Goal: Task Accomplishment & Management: Manage account settings

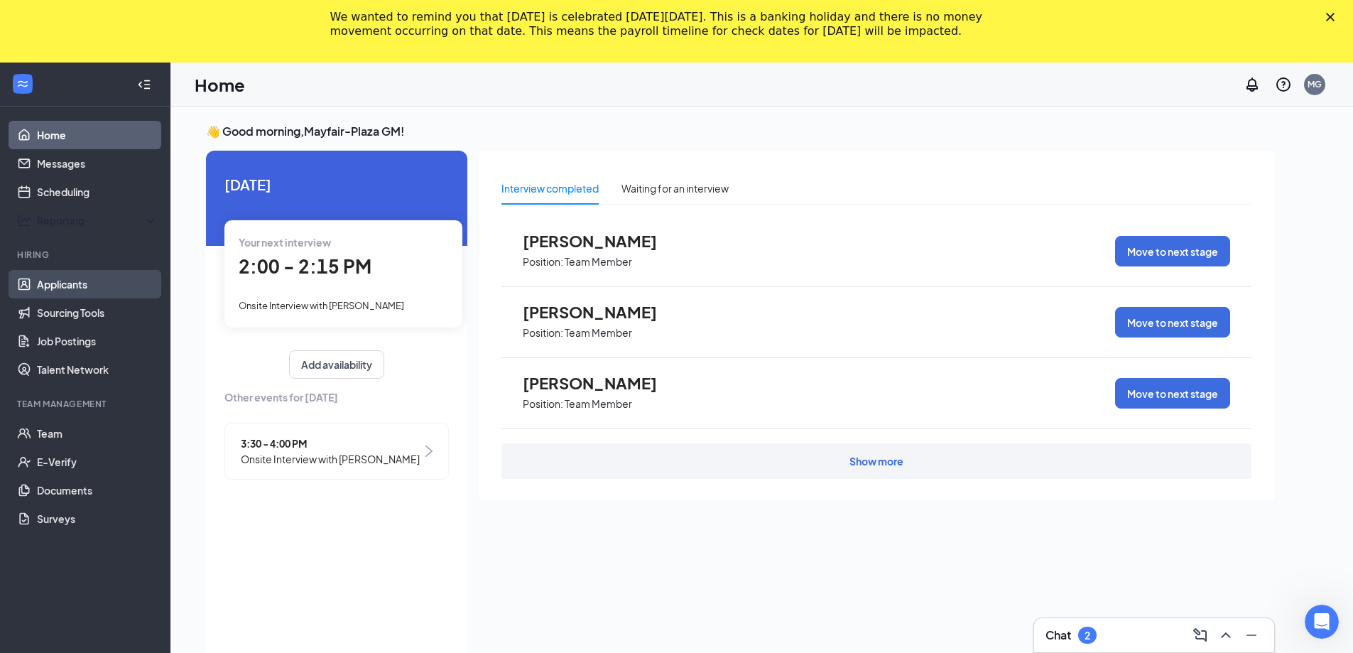
click at [100, 223] on div "Reporting" at bounding box center [98, 220] width 122 height 14
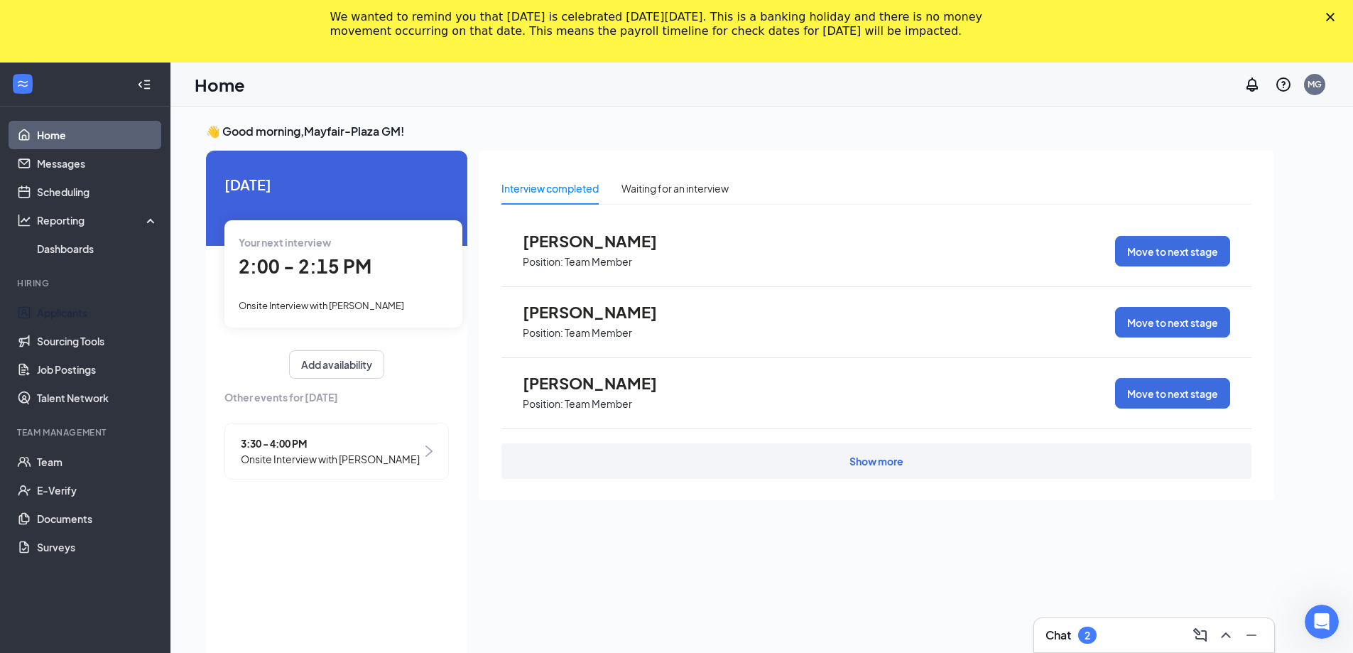
drag, startPoint x: 68, startPoint y: 312, endPoint x: 434, endPoint y: 256, distance: 370.0
click at [69, 312] on link "Applicants" at bounding box center [97, 312] width 121 height 28
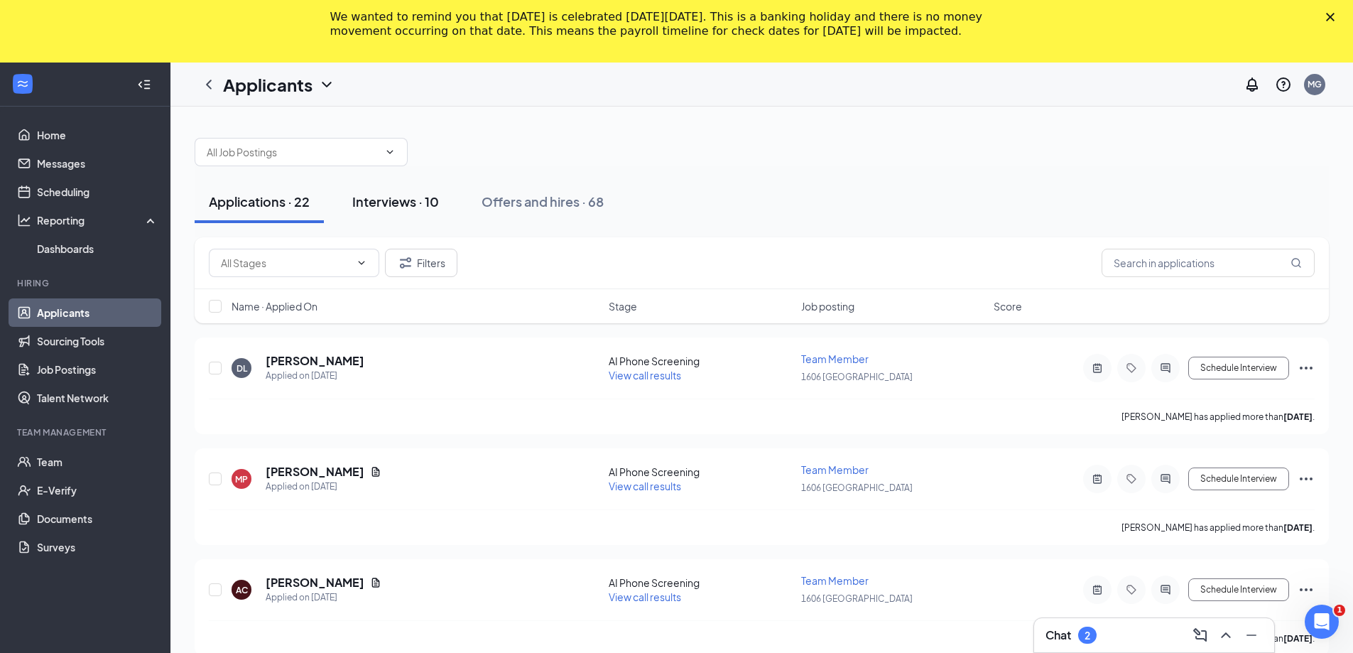
click at [373, 197] on div "Interviews · 10" at bounding box center [395, 201] width 87 height 18
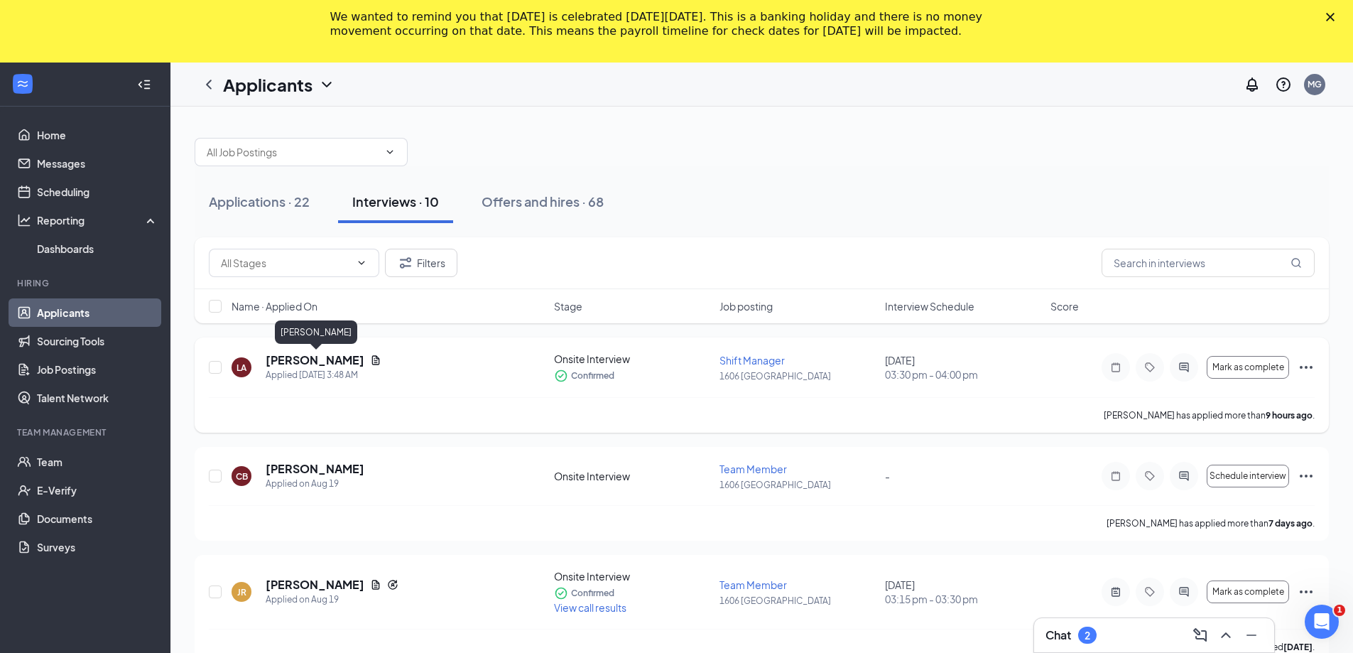
click at [352, 364] on h5 "[PERSON_NAME]" at bounding box center [315, 360] width 99 height 16
click at [352, 364] on body "Home Messages Scheduling Reporting Dashboards Hiring Applicants Sourcing Tools …" at bounding box center [676, 357] width 1353 height 590
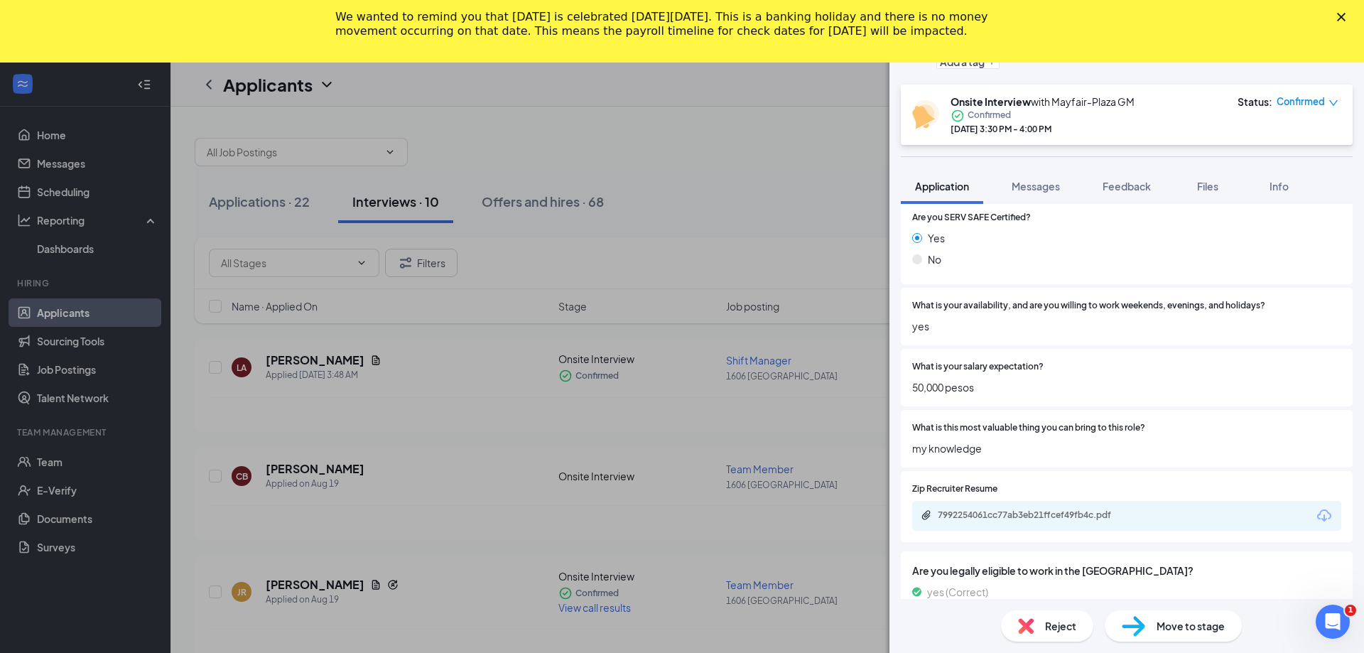
scroll to position [284, 0]
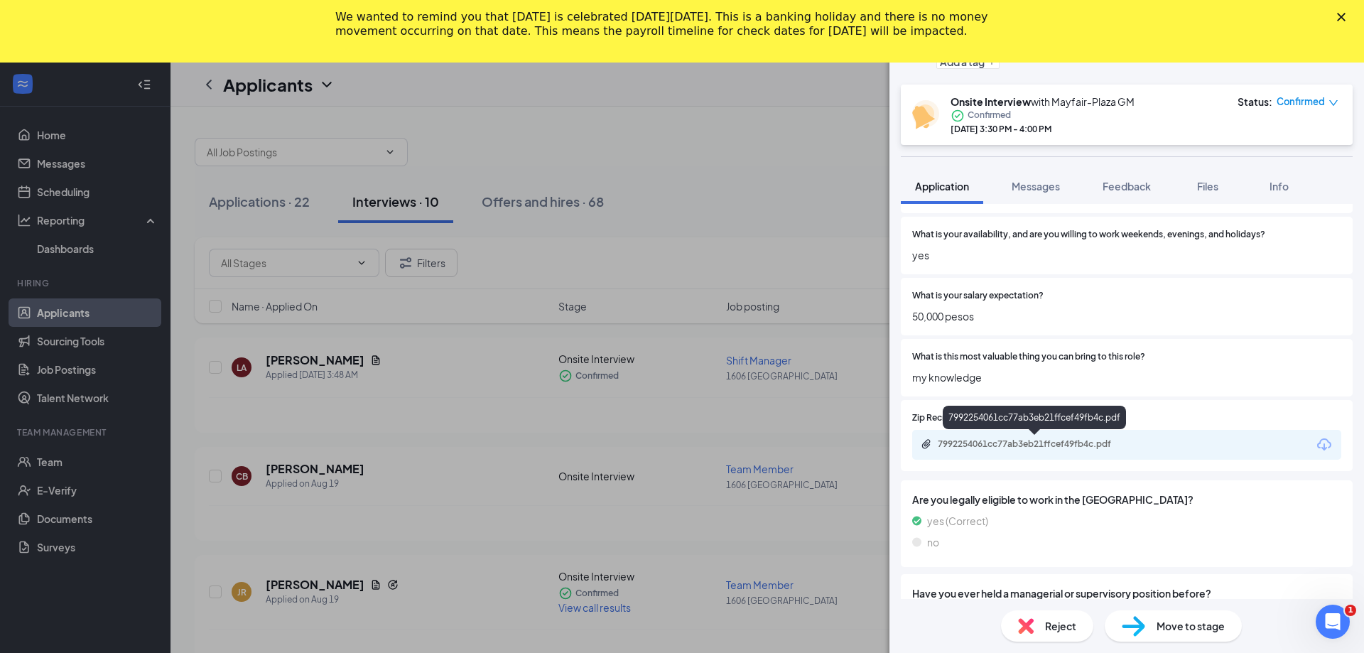
click at [1060, 444] on div "7992254061cc77ab3eb21ffcef49fb4c.pdf" at bounding box center [1036, 443] width 199 height 11
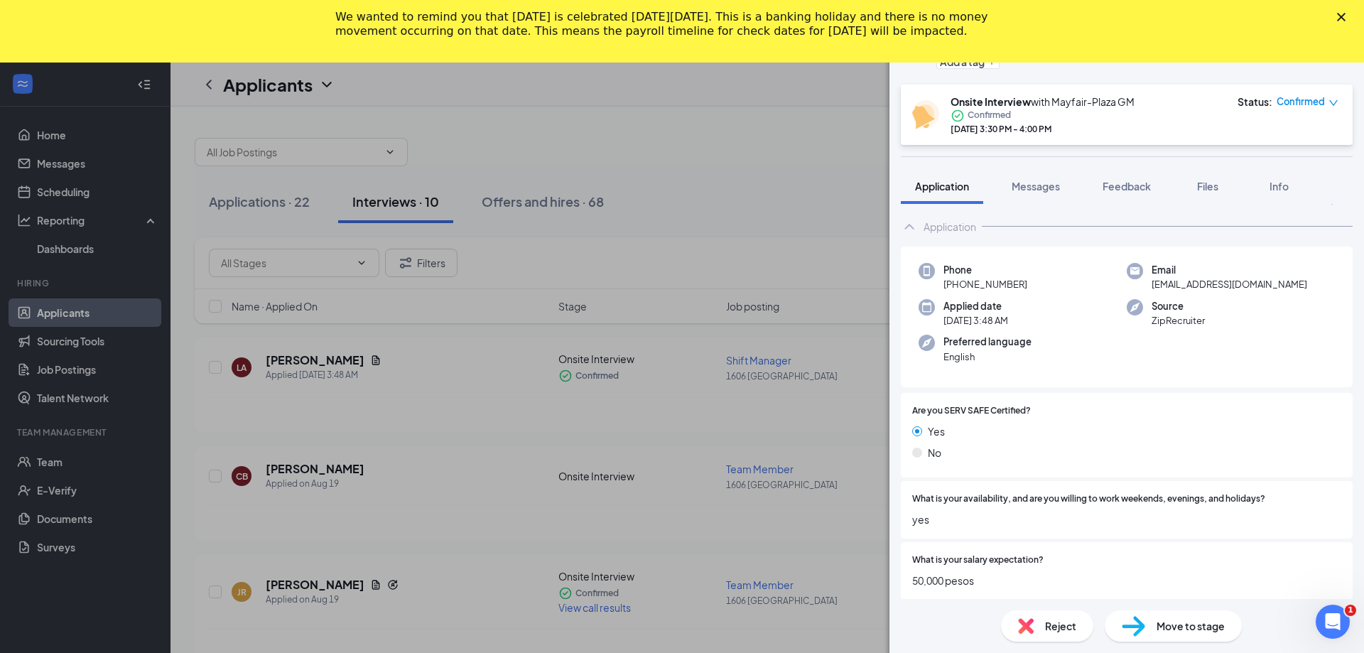
scroll to position [0, 0]
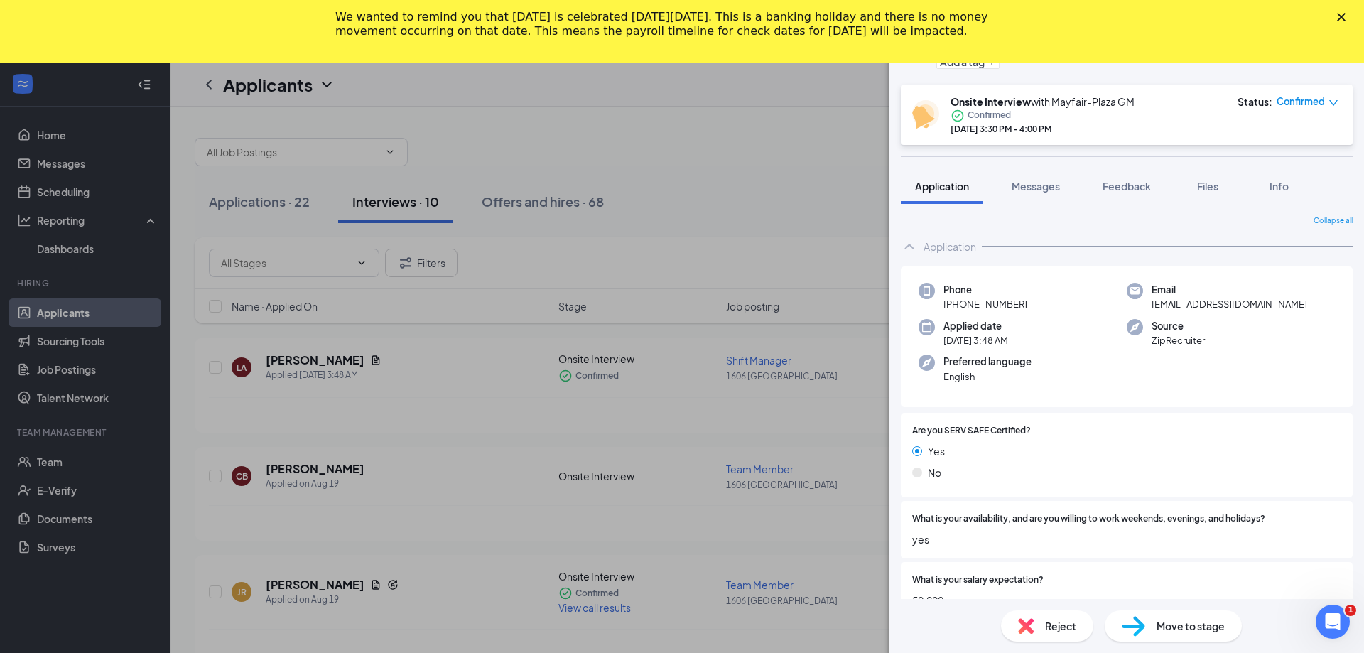
click at [567, 38] on div "We wanted to remind you that [DATE] is celebrated [DATE][DATE]. This is a banki…" at bounding box center [670, 24] width 670 height 28
click at [1092, 23] on div "We wanted to remind you that [DATE] is celebrated [DATE][DATE]. This is a banki…" at bounding box center [682, 24] width 1364 height 37
click at [280, 37] on div "We wanted to remind you that [DATE] is celebrated [DATE][DATE]. This is a banki…" at bounding box center [682, 24] width 1364 height 37
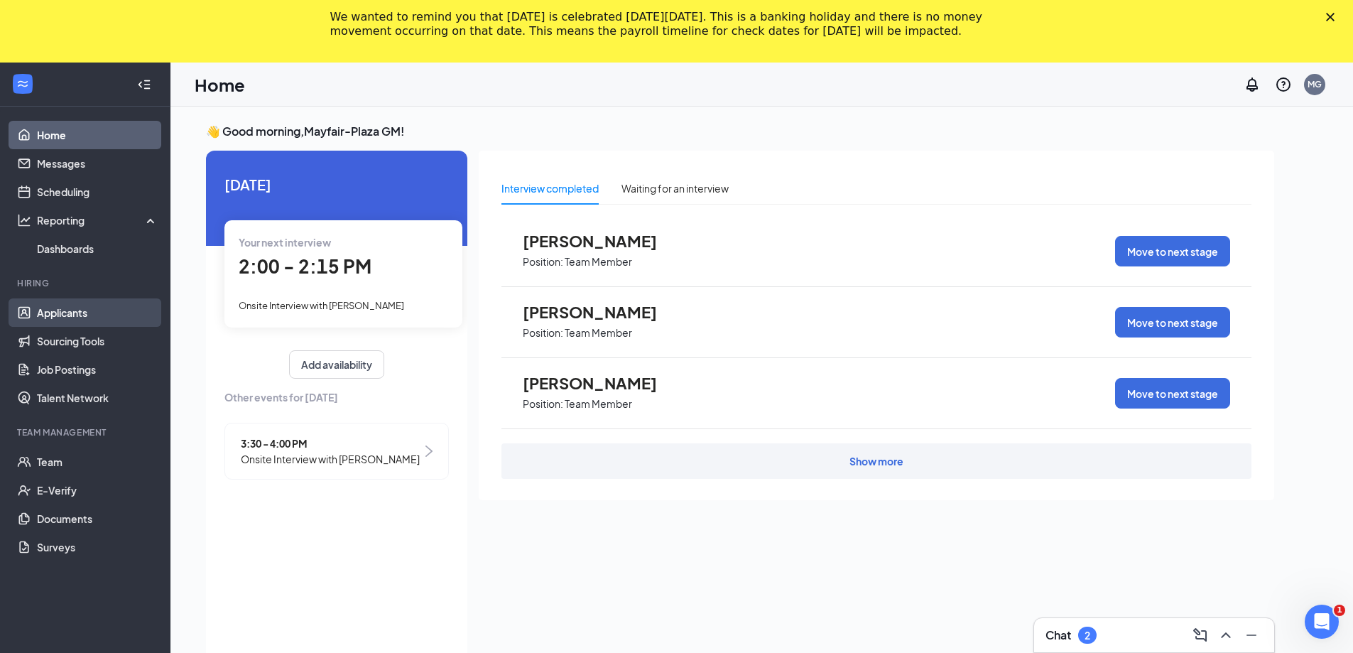
click at [91, 315] on link "Applicants" at bounding box center [97, 312] width 121 height 28
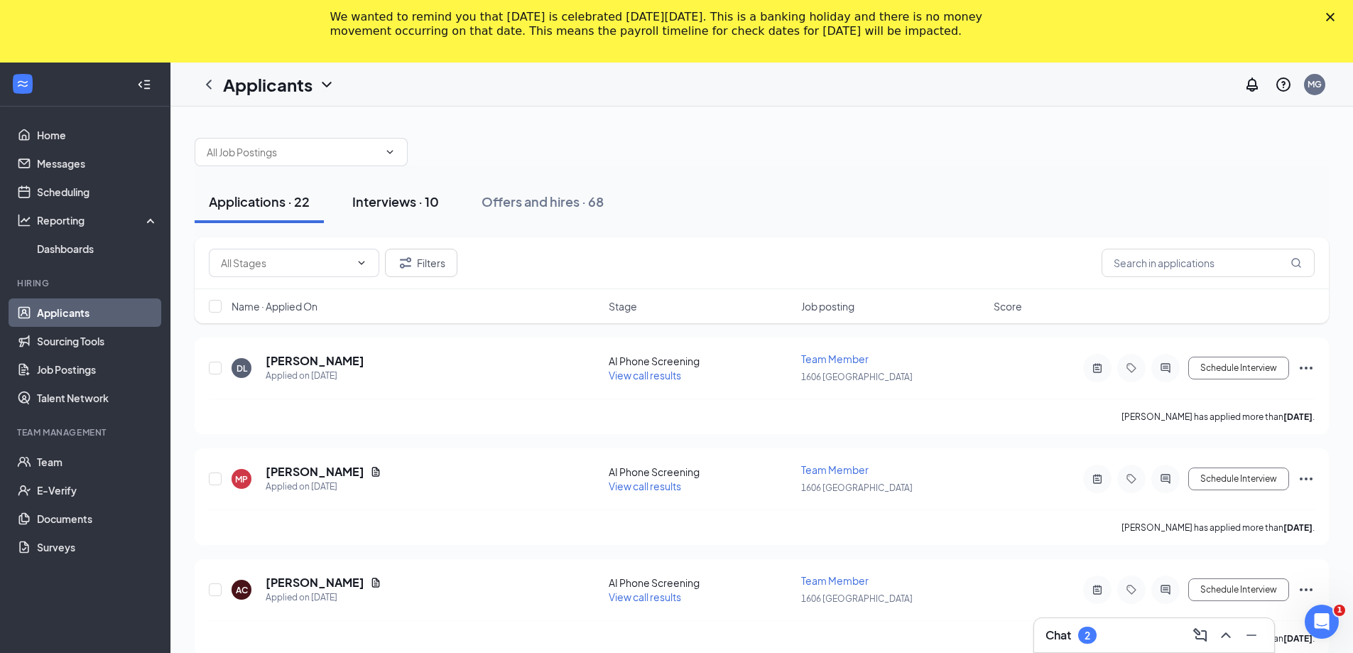
click at [429, 200] on div "Interviews · 10" at bounding box center [395, 201] width 87 height 18
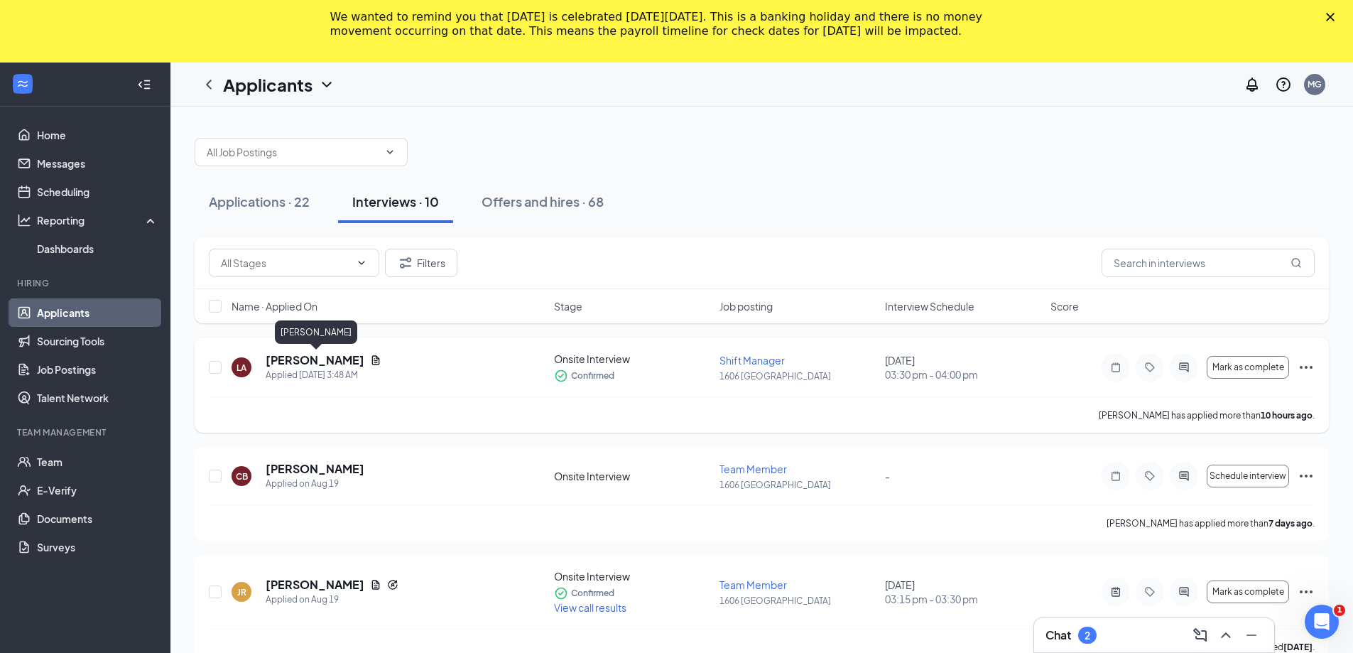
click at [346, 361] on h5 "[PERSON_NAME]" at bounding box center [315, 360] width 99 height 16
click at [346, 361] on body "Home Messages Scheduling Reporting Dashboards Hiring Applicants Sourcing Tools …" at bounding box center [676, 357] width 1353 height 590
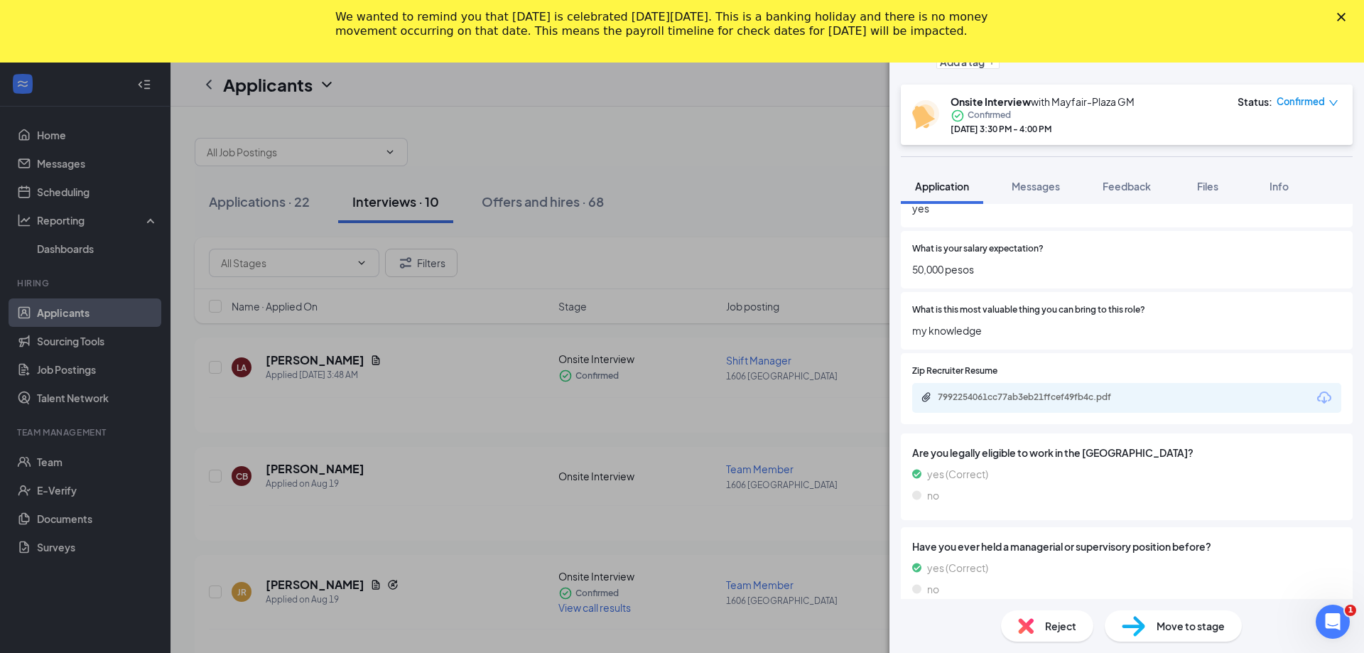
scroll to position [349, 0]
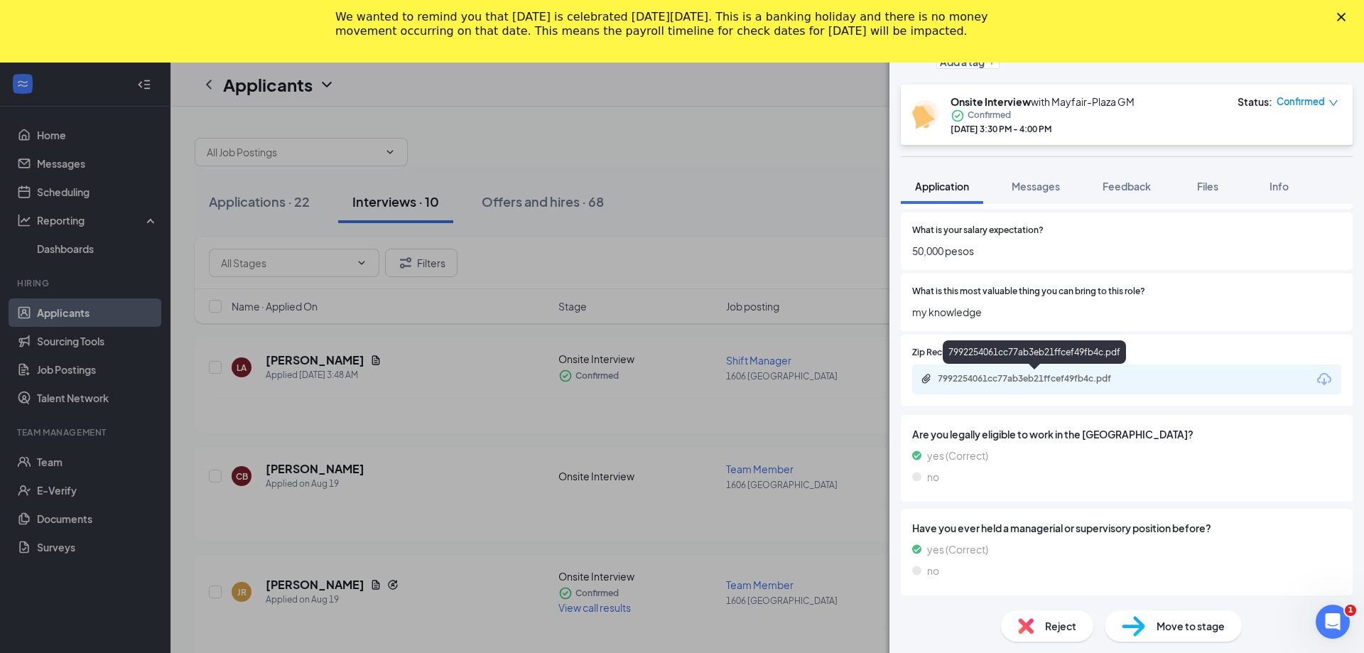
click at [991, 380] on div "7992254061cc77ab3eb21ffcef49fb4c.pdf" at bounding box center [1036, 378] width 199 height 11
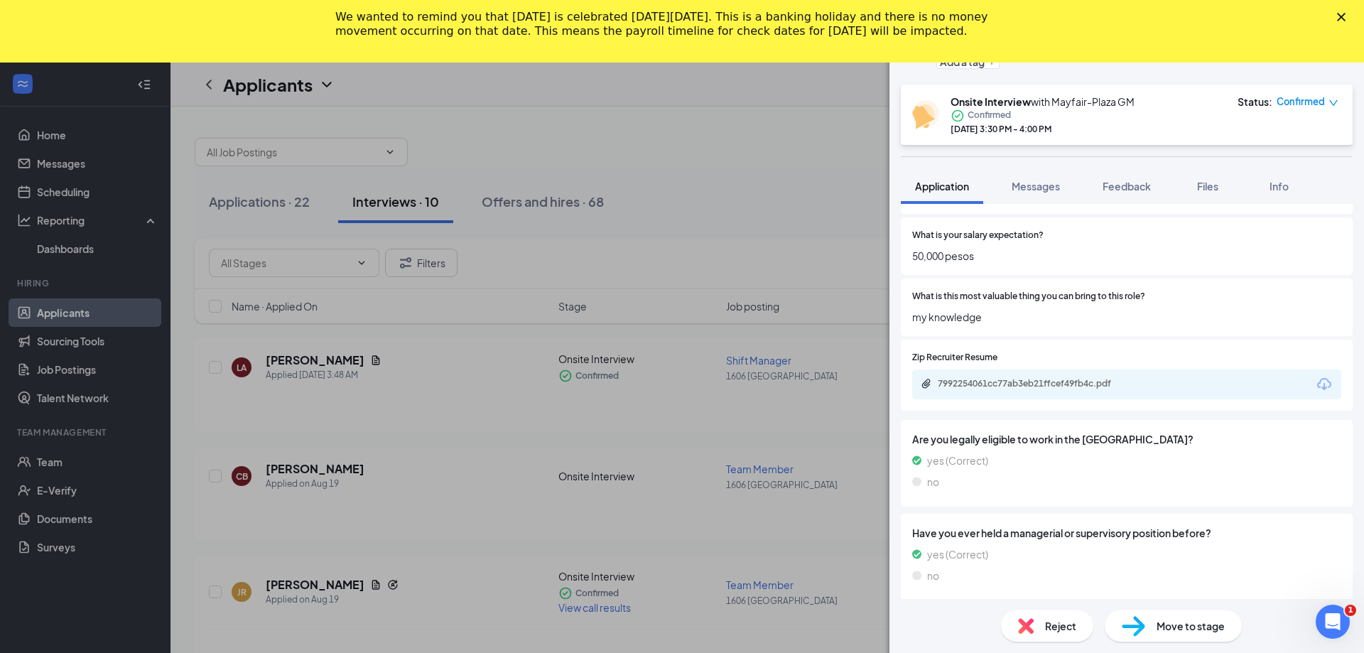
click at [1344, 15] on polygon "Close" at bounding box center [1341, 17] width 9 height 9
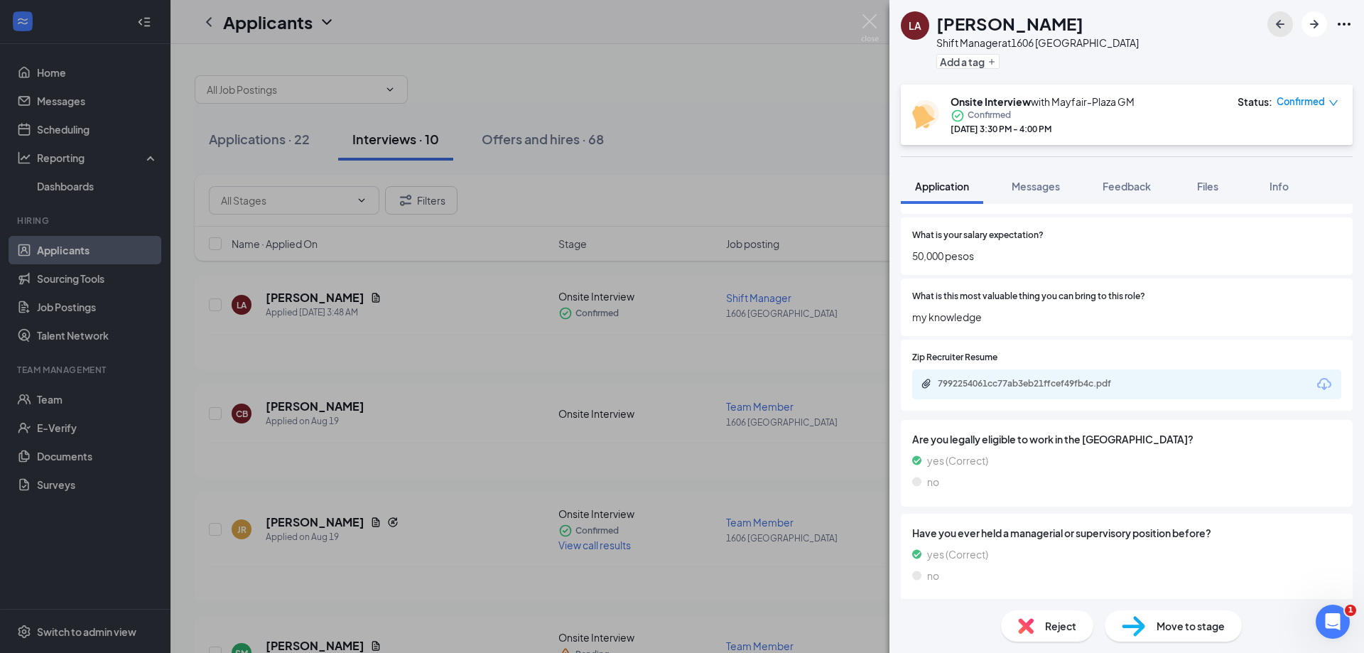
click at [1278, 25] on icon "ArrowLeftNew" at bounding box center [1280, 24] width 9 height 9
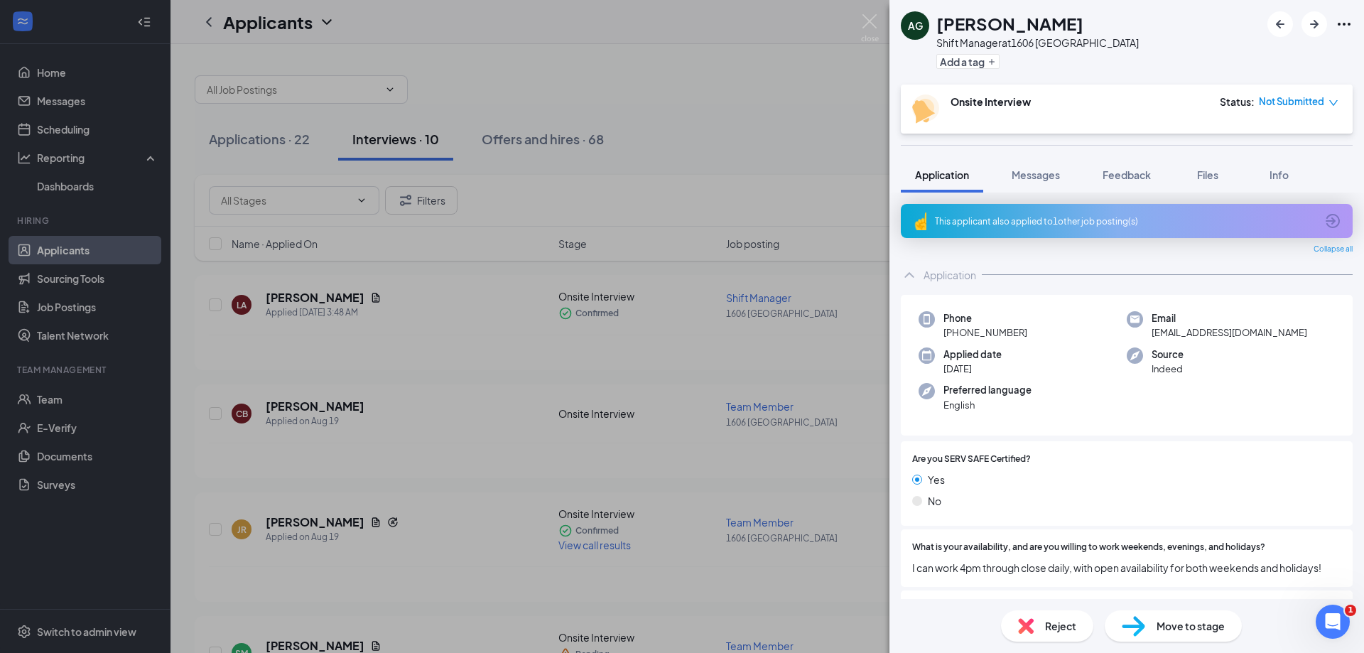
click at [759, 90] on div "AG [PERSON_NAME] Shift Manager at [STREET_ADDRESS] Add a tag Onsite Interview S…" at bounding box center [682, 326] width 1364 height 653
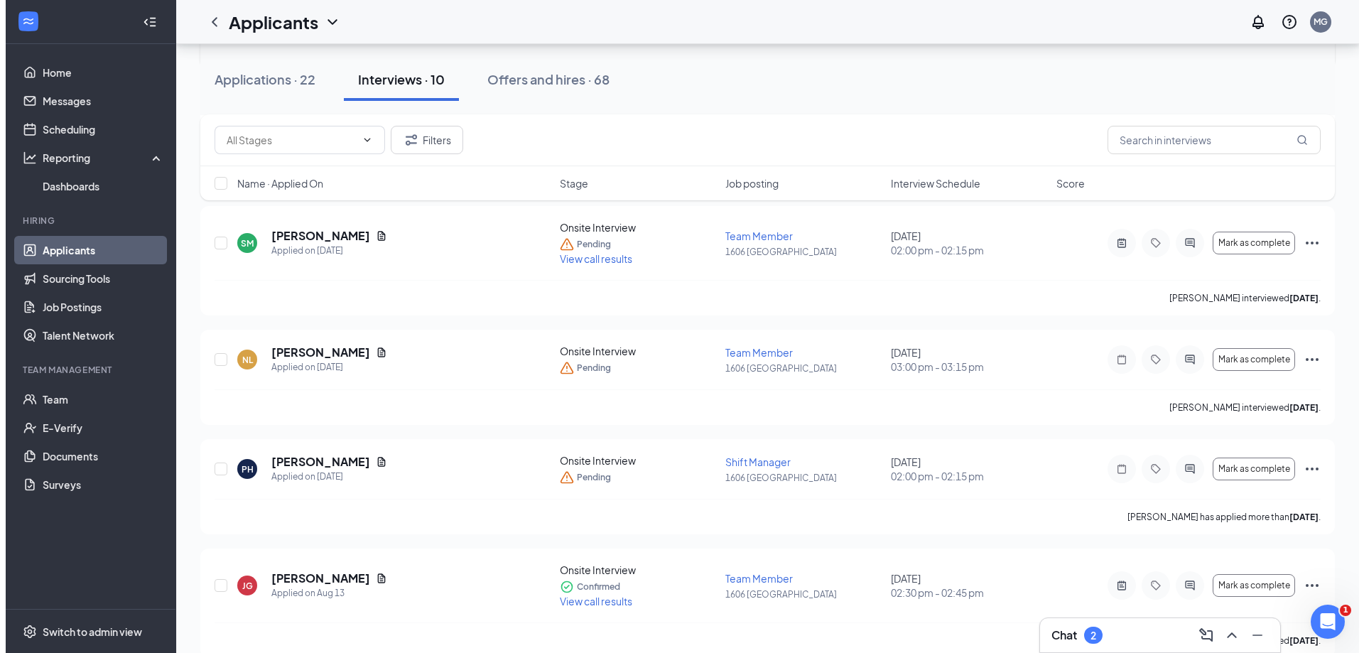
scroll to position [426, 0]
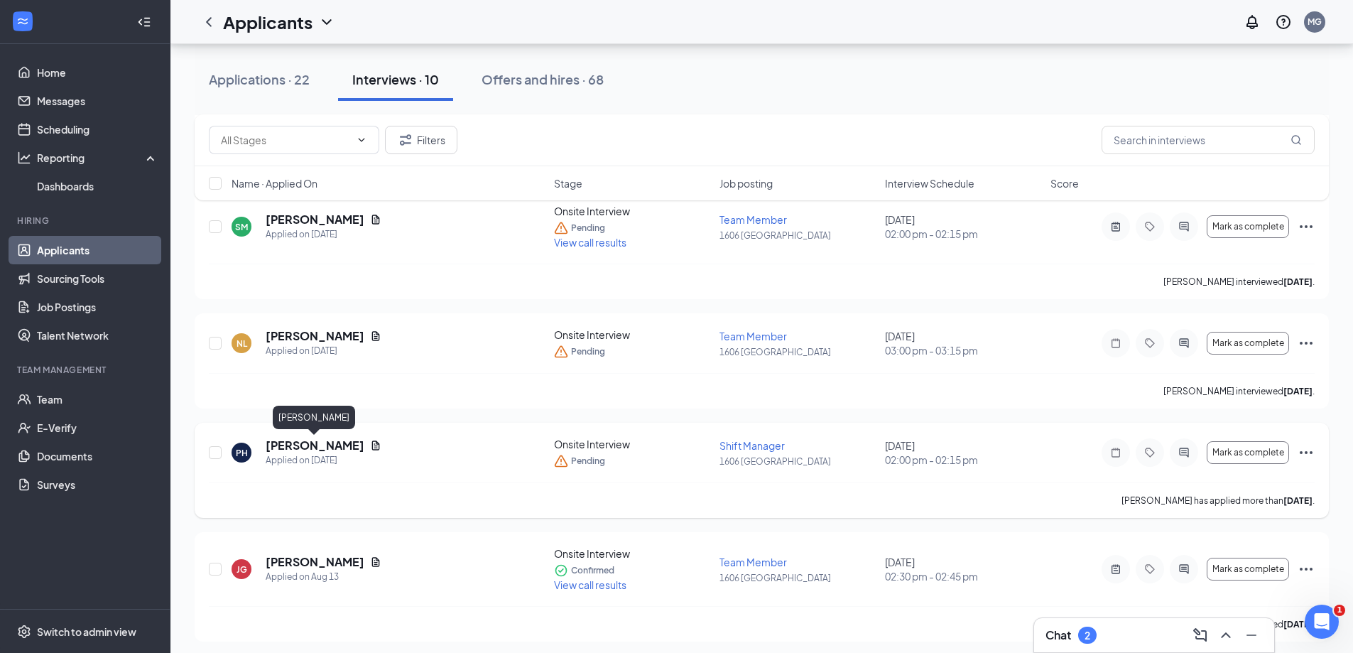
click at [334, 442] on h5 "[PERSON_NAME]" at bounding box center [315, 445] width 99 height 16
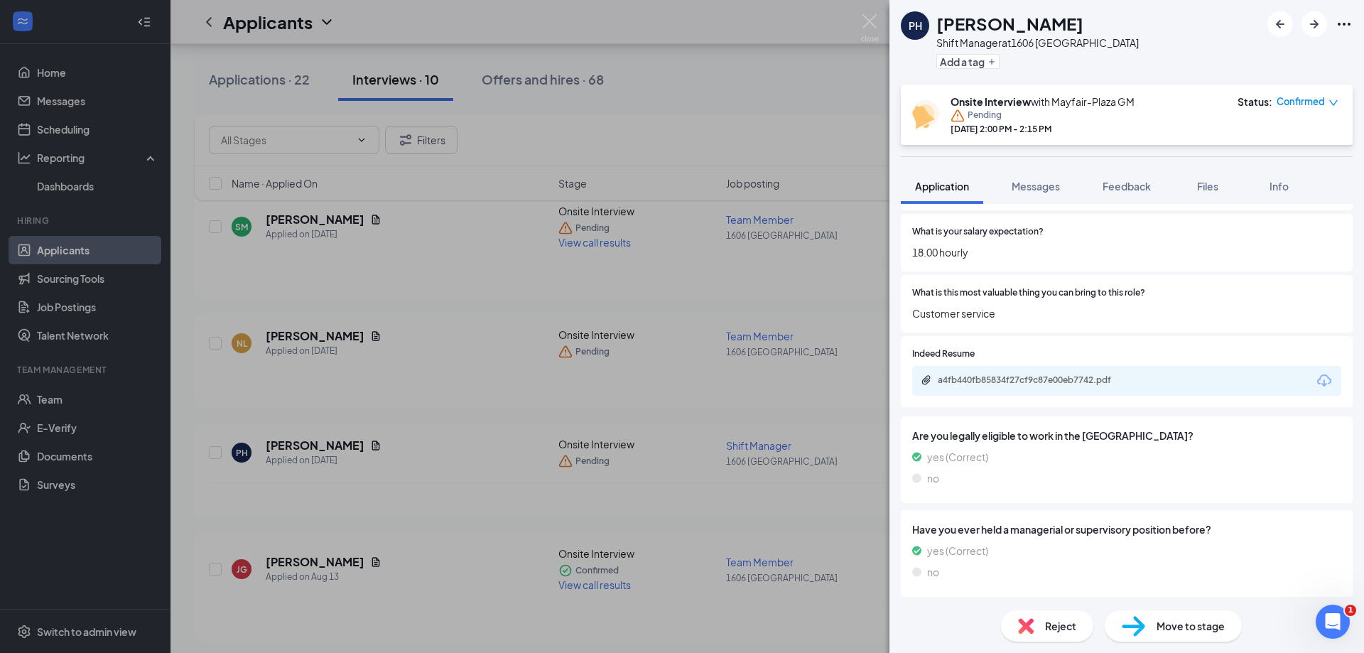
scroll to position [349, 0]
click at [999, 380] on div "a4fb440fb85834f27cf9c87e00eb7742.pdf" at bounding box center [1036, 378] width 199 height 11
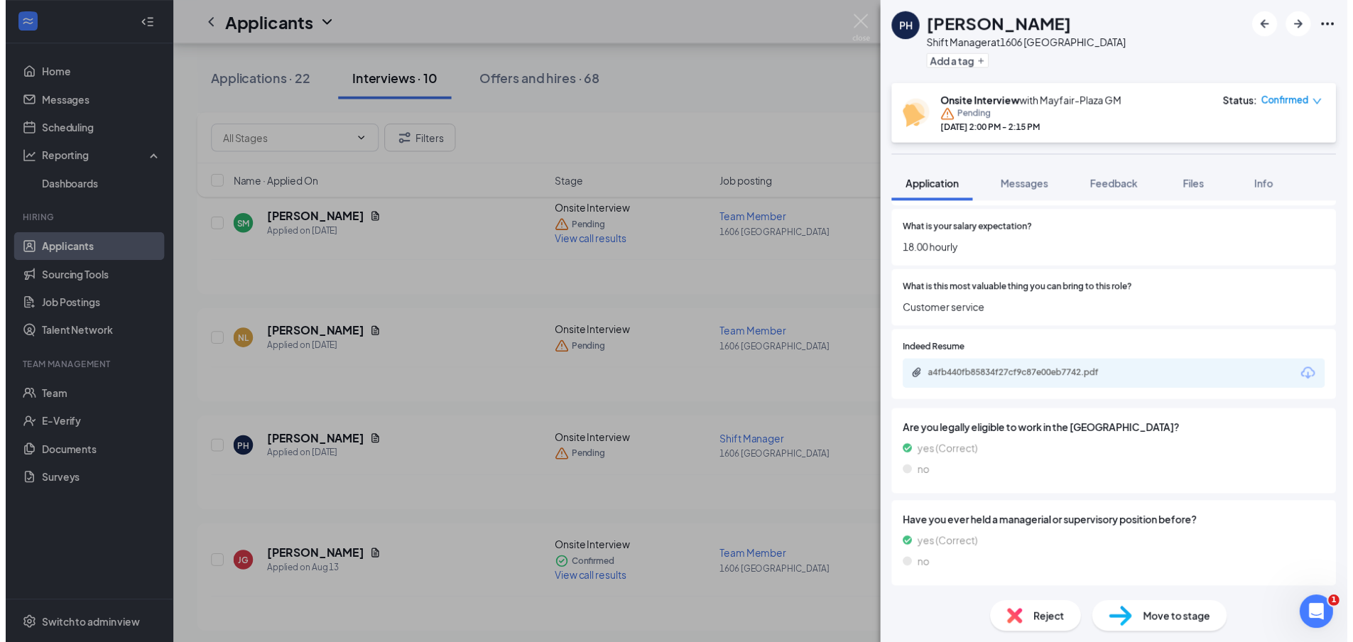
scroll to position [344, 0]
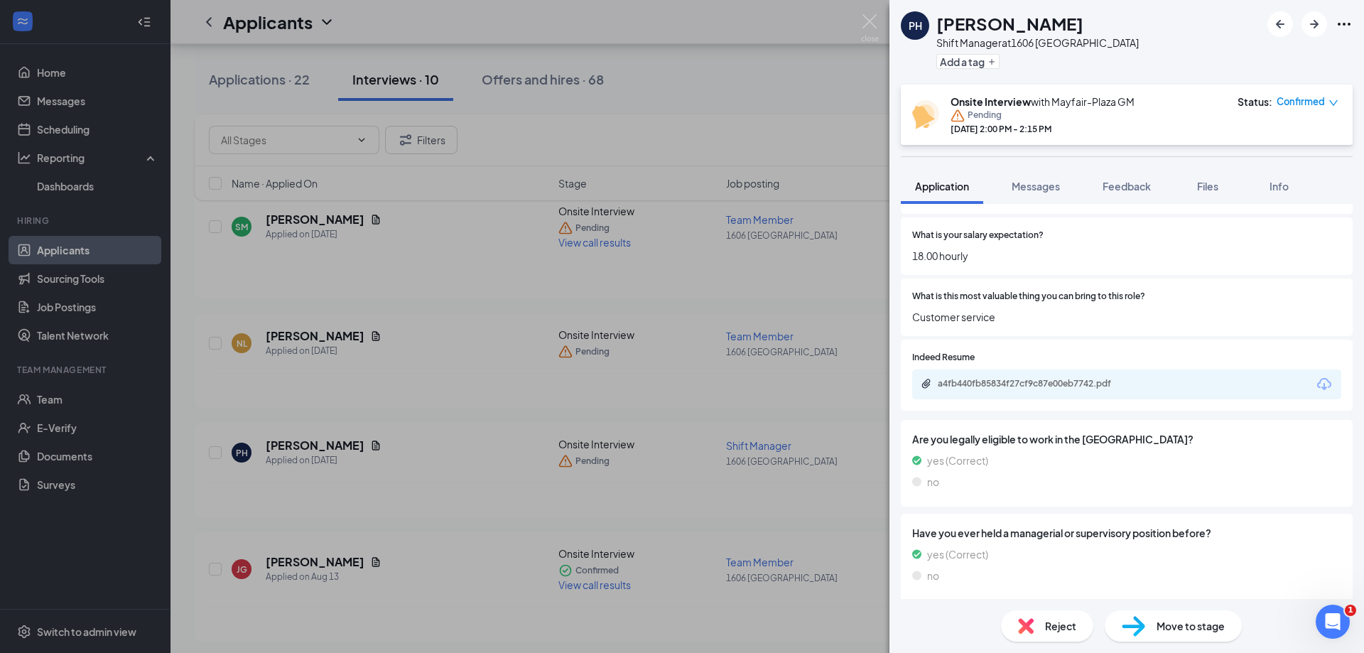
click at [435, 404] on div "PH [PERSON_NAME] Shift Manager at [STREET_ADDRESS] Add a tag Onsite Interview w…" at bounding box center [682, 326] width 1364 height 653
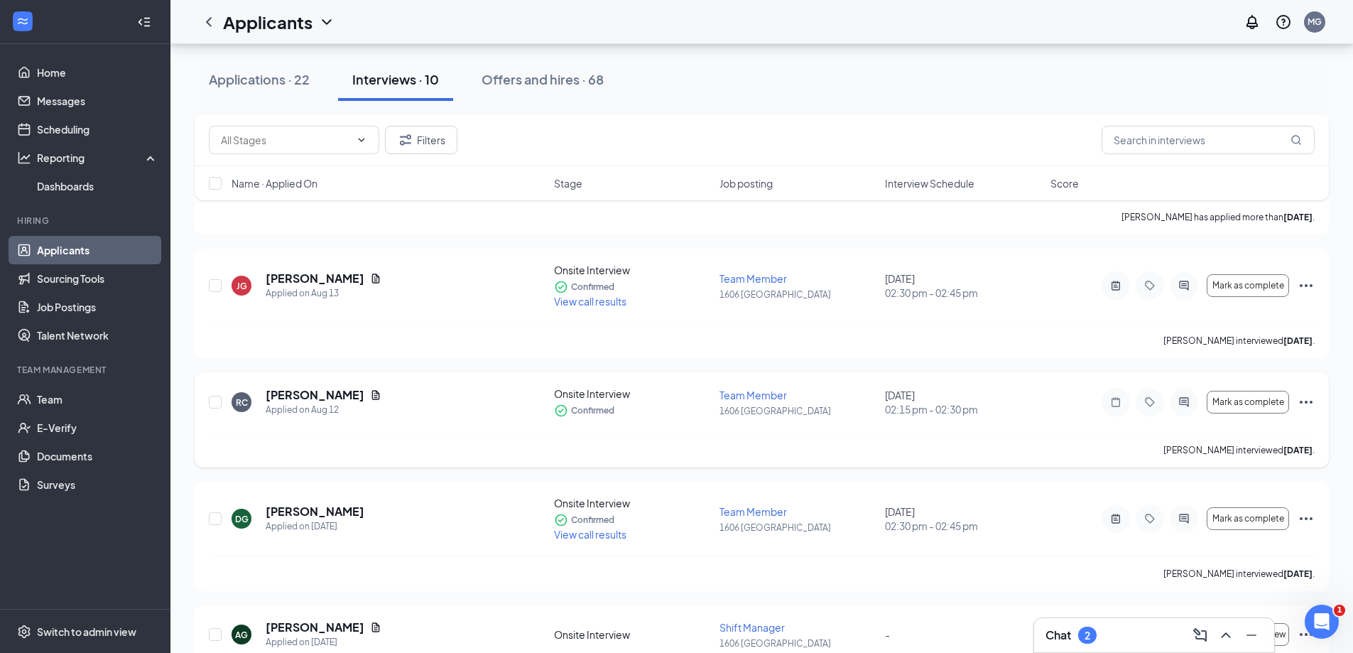
scroll to position [773, 0]
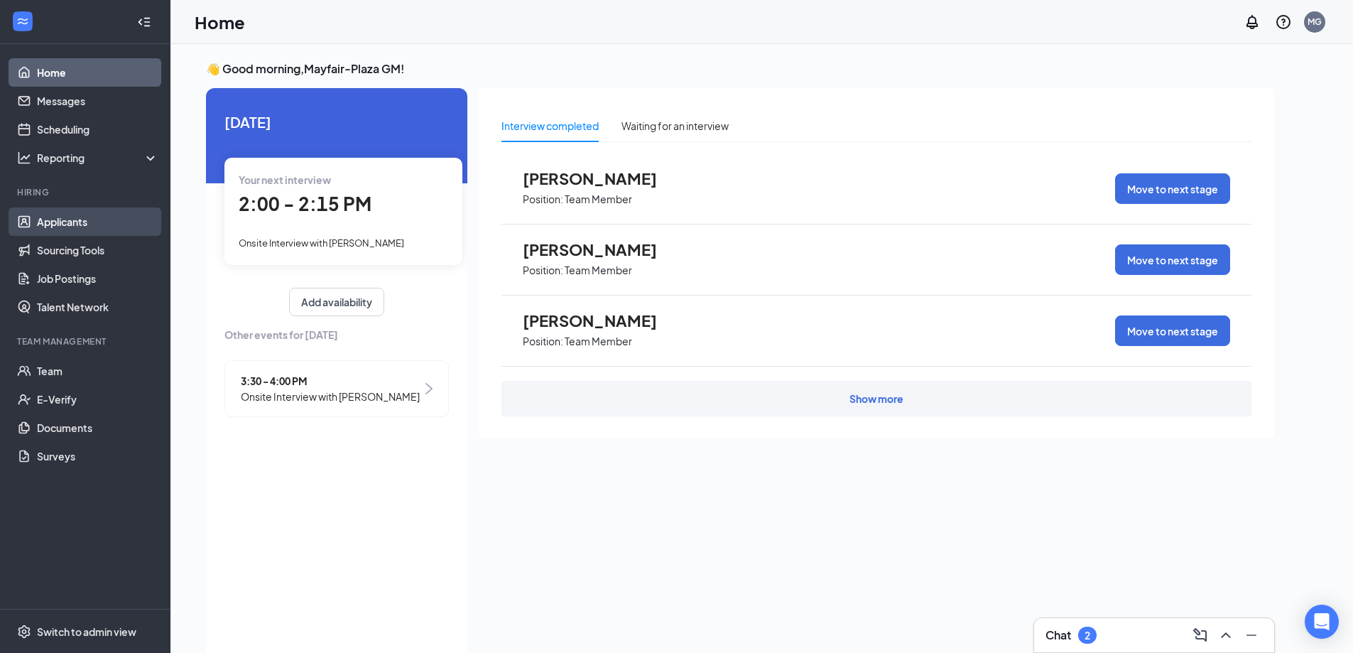
click at [89, 223] on link "Applicants" at bounding box center [97, 221] width 121 height 28
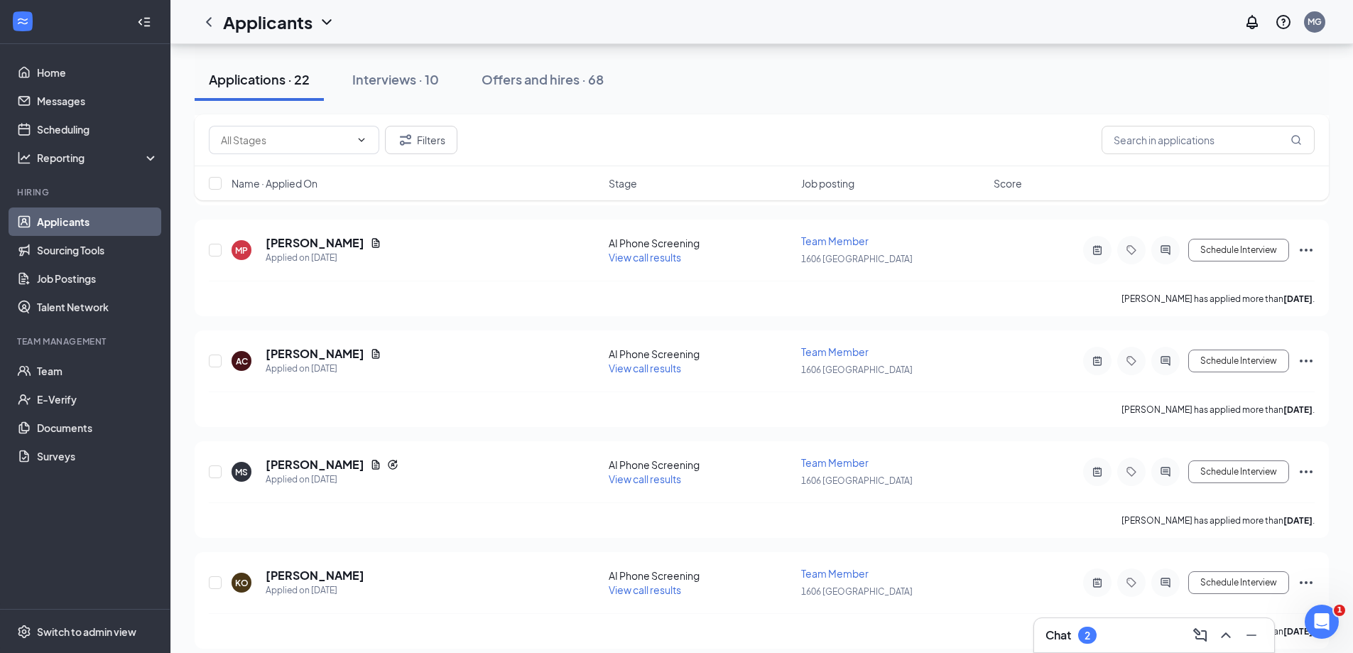
scroll to position [142, 0]
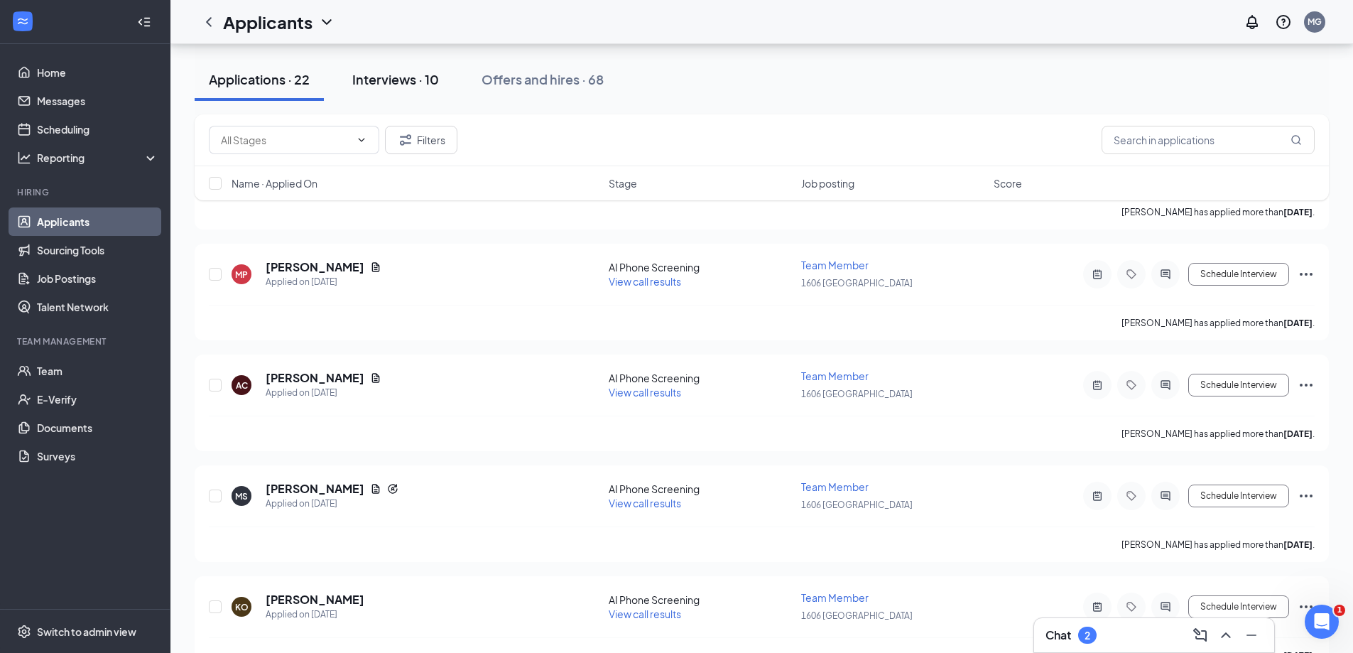
click at [411, 77] on div "Interviews · 10" at bounding box center [395, 79] width 87 height 18
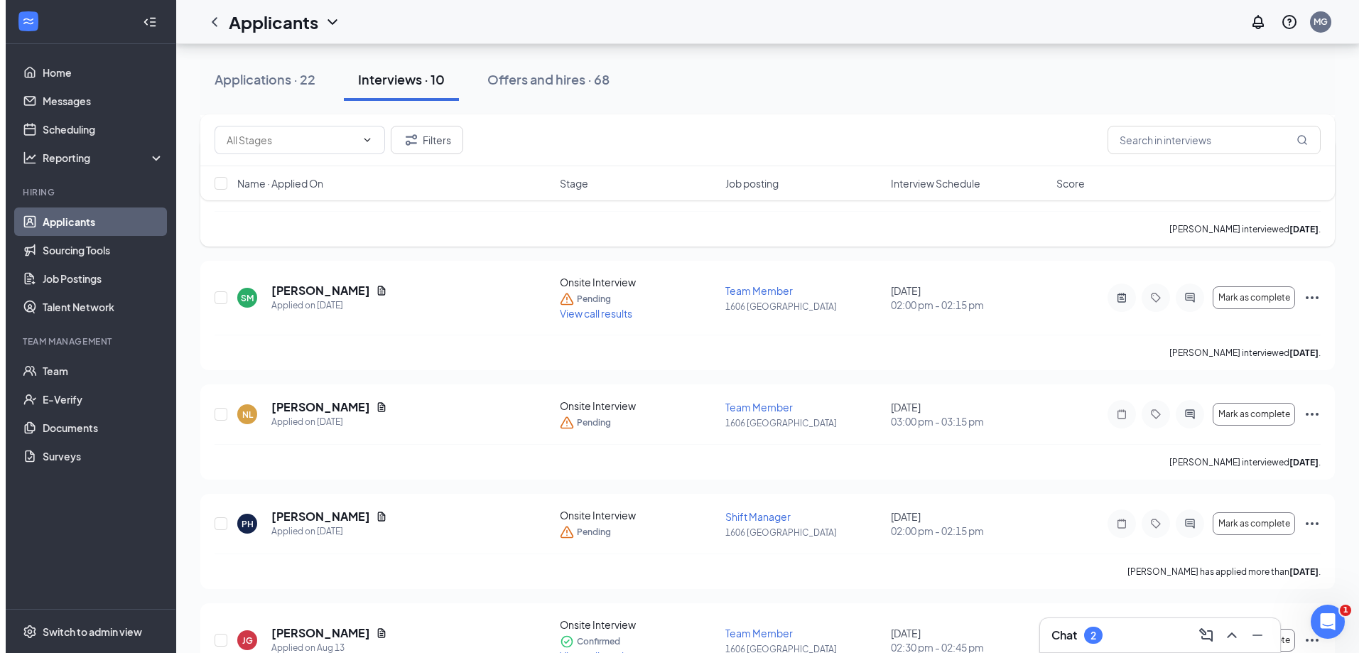
scroll to position [426, 0]
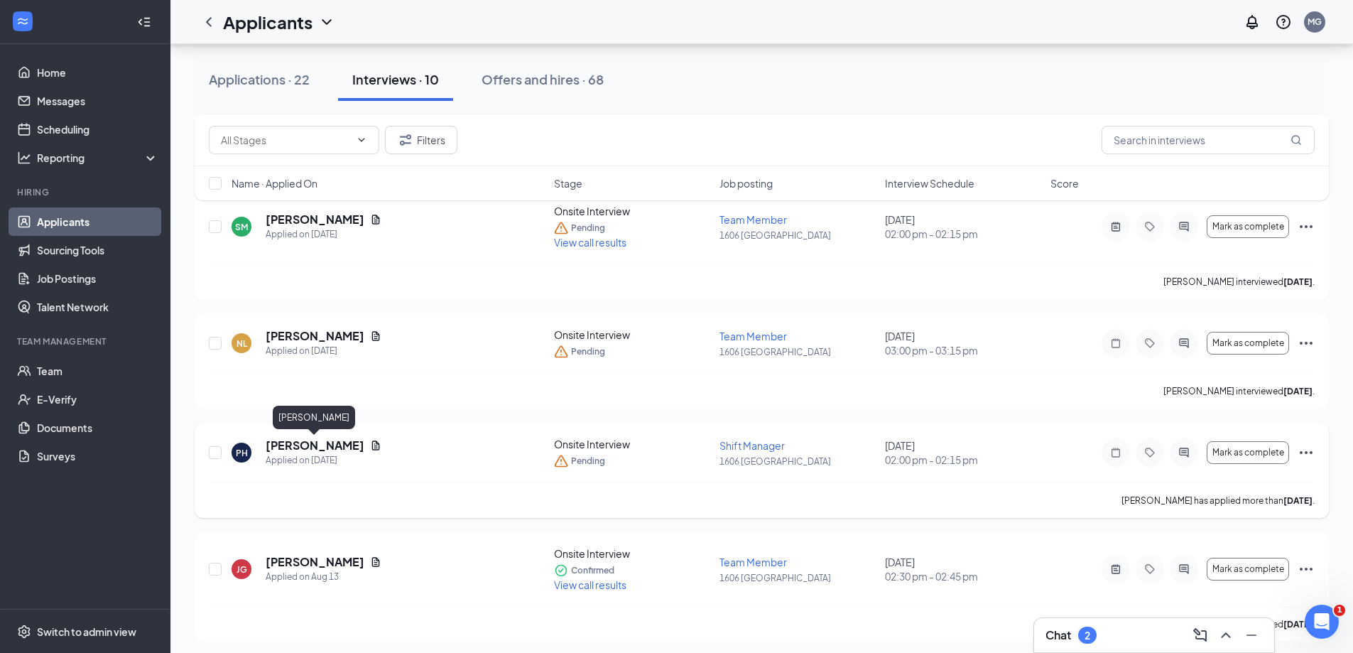
click at [328, 441] on h5 "[PERSON_NAME]" at bounding box center [315, 445] width 99 height 16
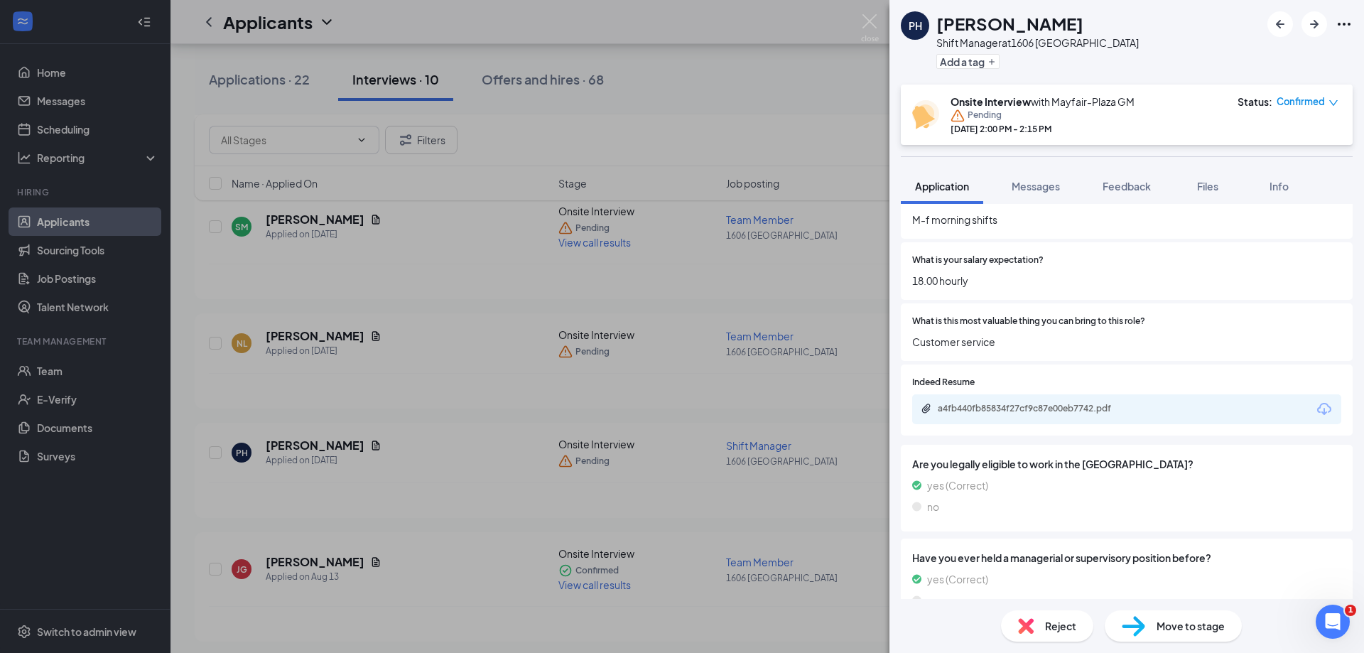
scroll to position [349, 0]
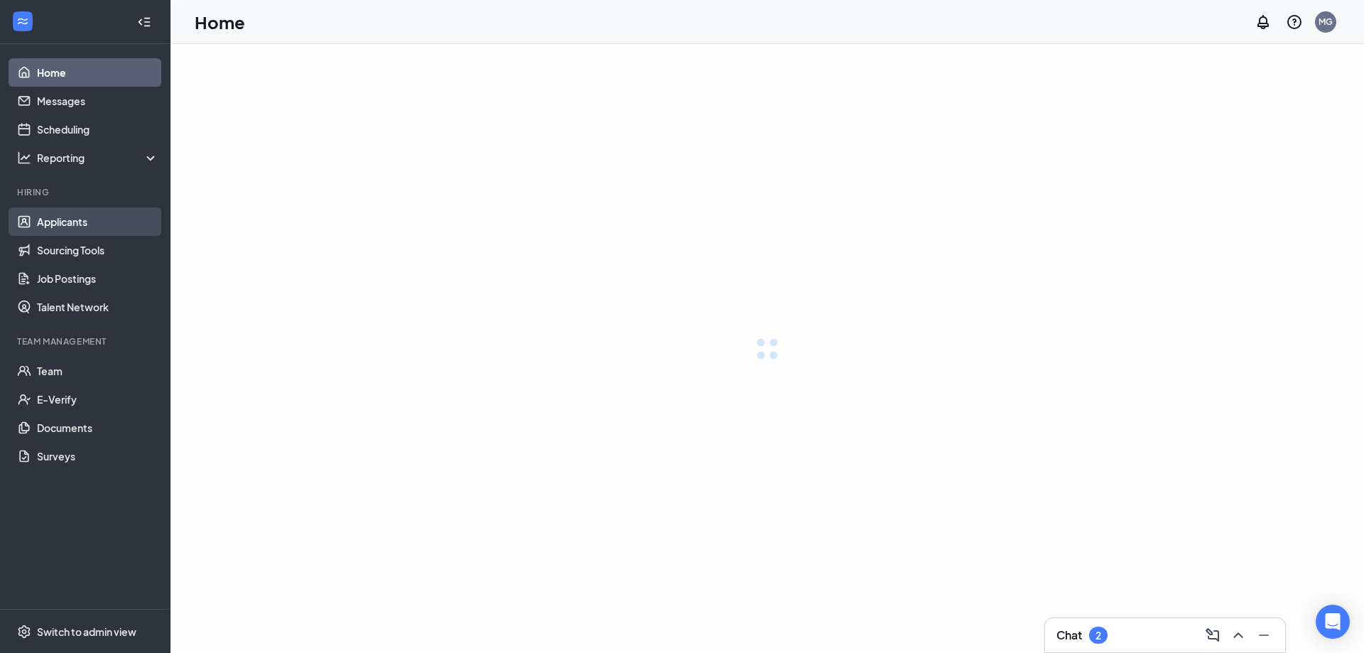
click at [78, 221] on link "Applicants" at bounding box center [97, 221] width 121 height 28
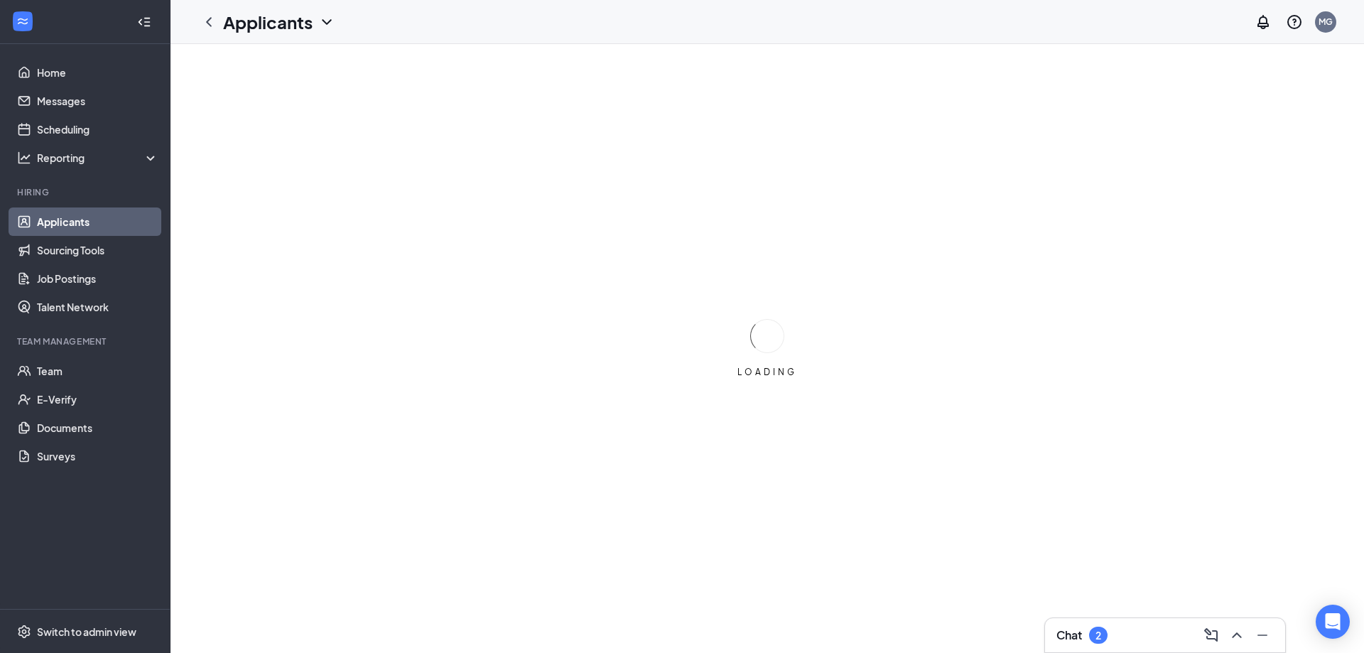
click at [134, 214] on link "Applicants" at bounding box center [97, 221] width 121 height 28
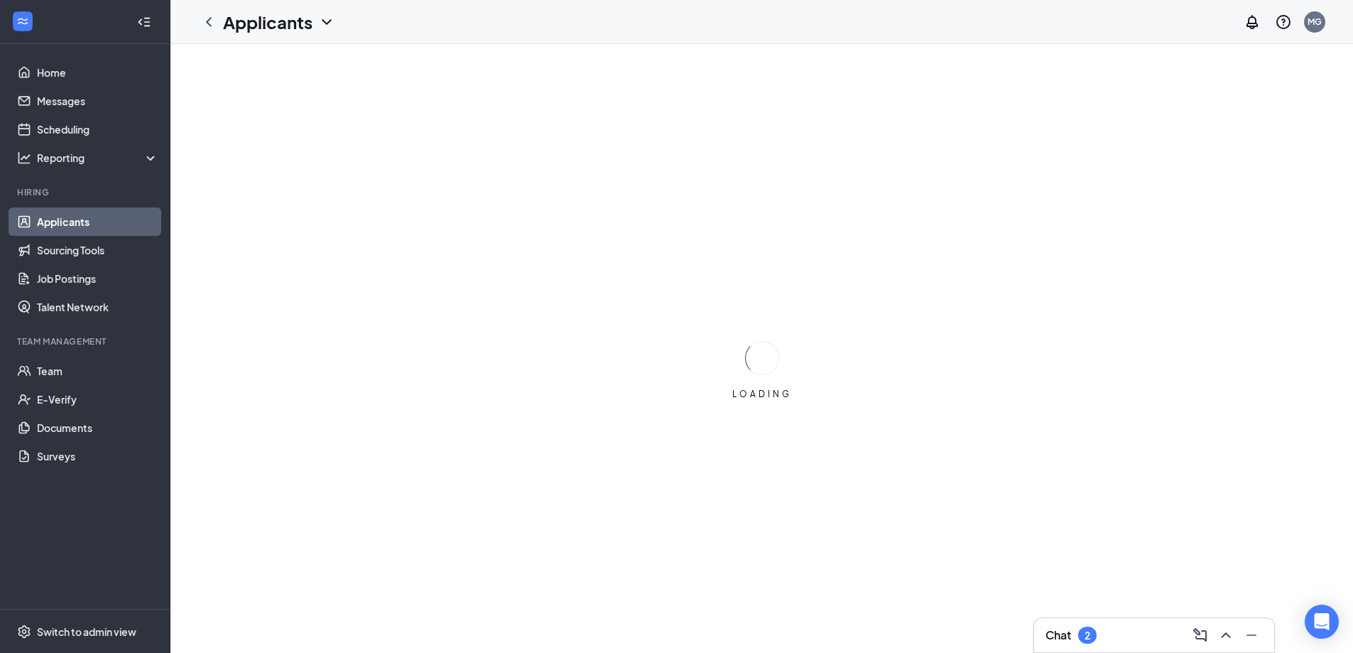
click at [134, 214] on link "Applicants" at bounding box center [97, 221] width 121 height 28
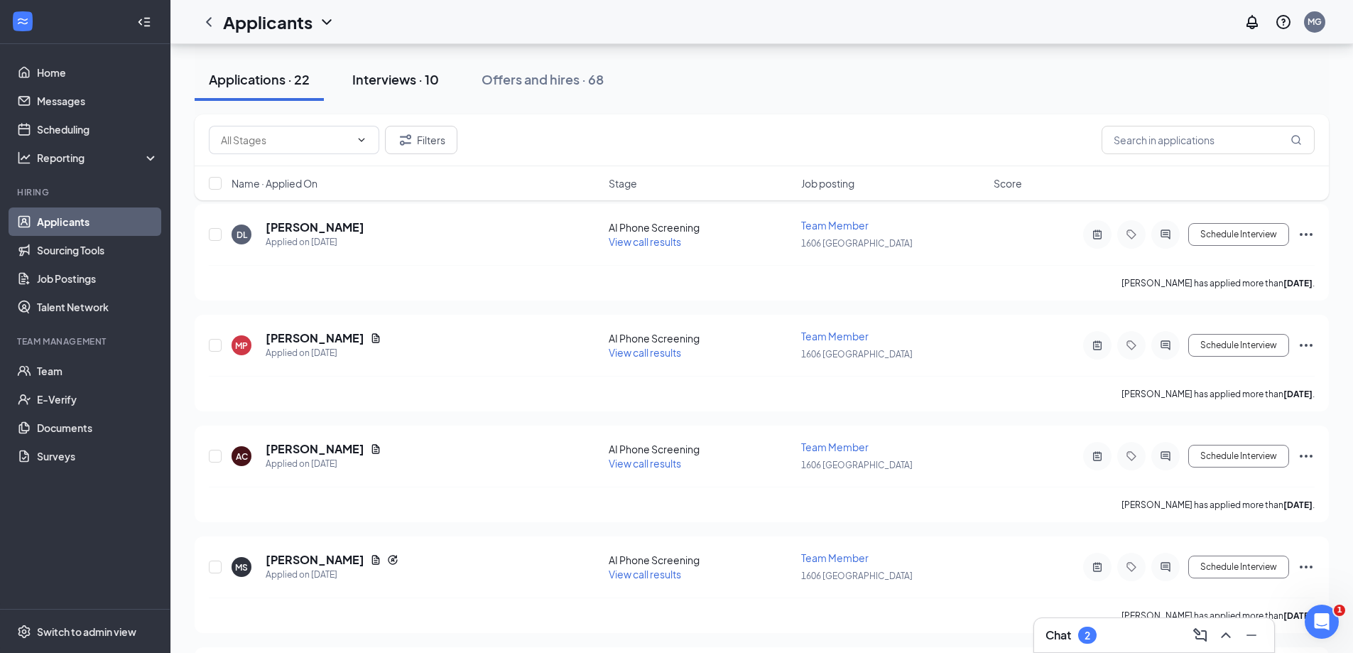
click at [401, 85] on div "Interviews · 10" at bounding box center [395, 79] width 87 height 18
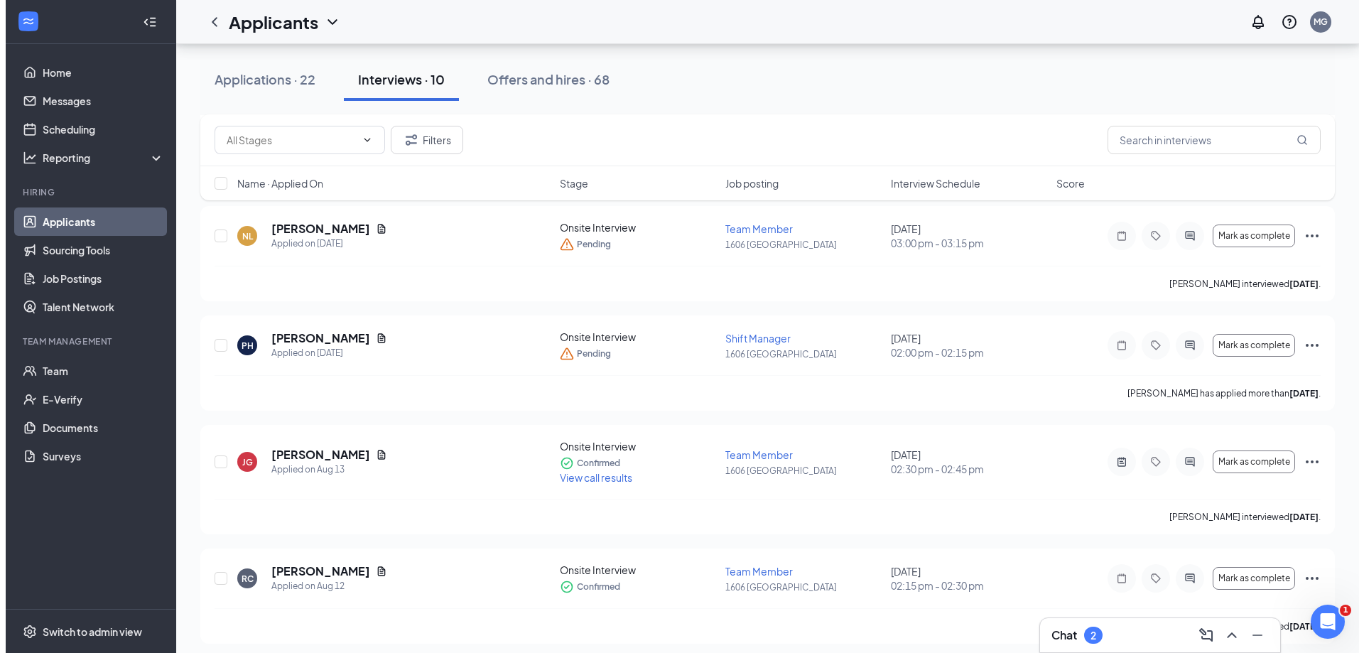
scroll to position [568, 0]
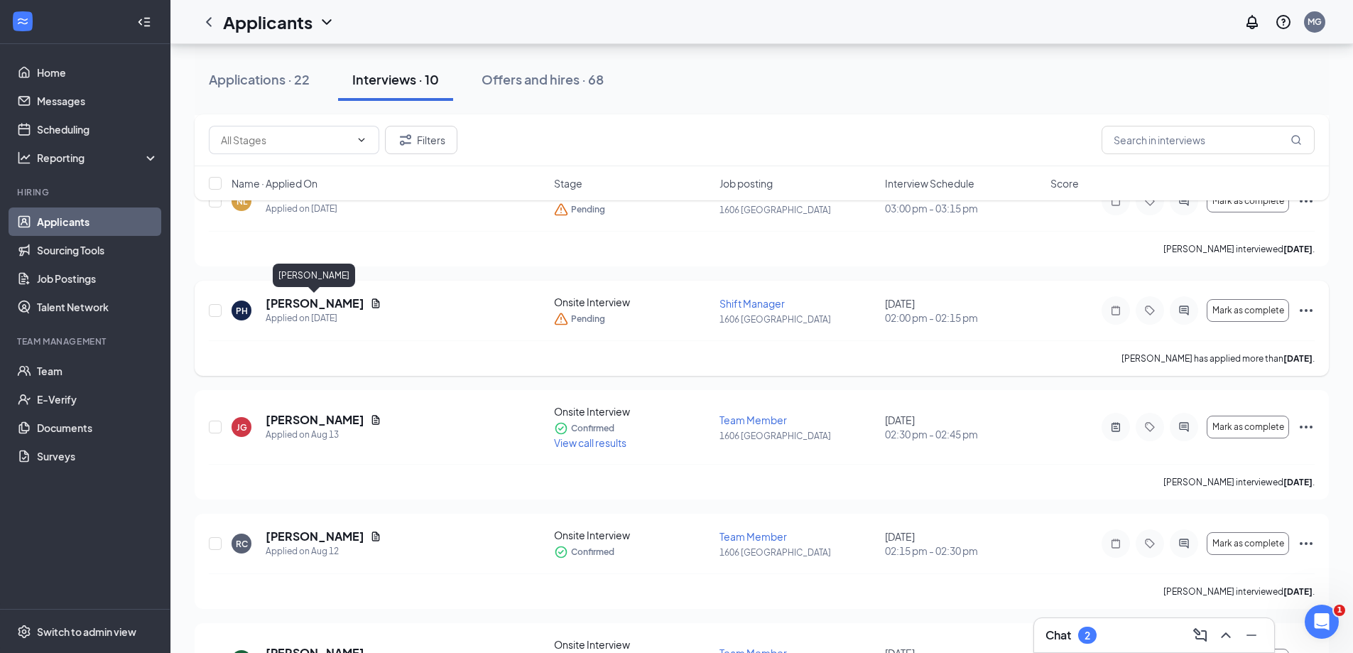
click at [353, 302] on h5 "[PERSON_NAME]" at bounding box center [315, 303] width 99 height 16
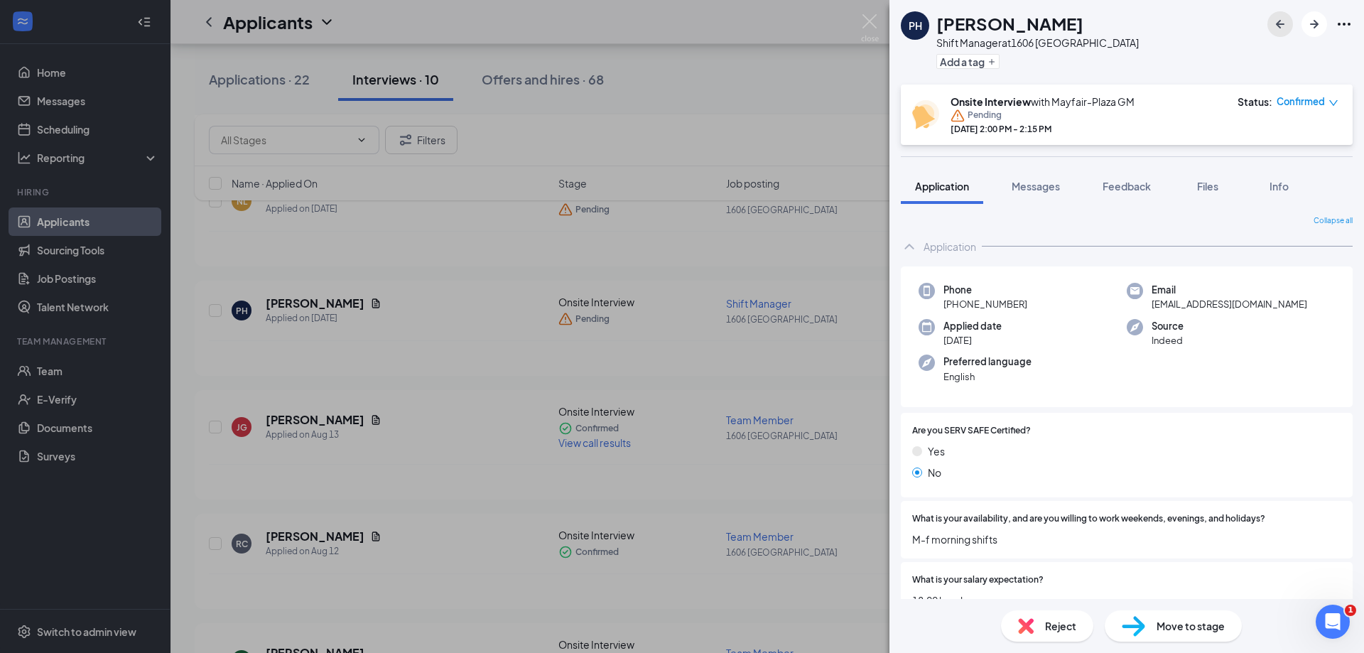
click at [1280, 18] on icon "ArrowLeftNew" at bounding box center [1279, 24] width 17 height 17
click at [516, 158] on div "NL NAOMI LAUTERBACH Team Member at 1606 Mayfair Plaza Add a tag Onsite Intervie…" at bounding box center [682, 326] width 1364 height 653
